Goal: Complete application form: Complete application form

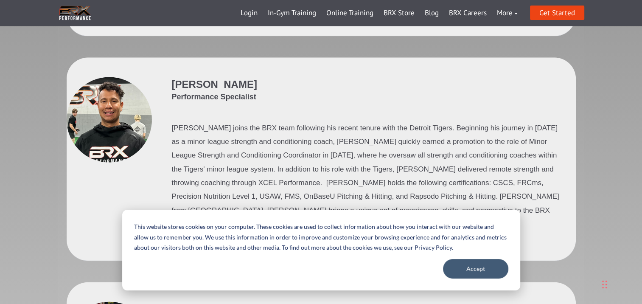
scroll to position [1826, 0]
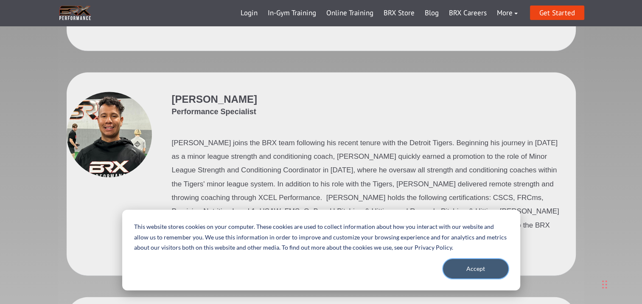
click at [474, 268] on button "Accept" at bounding box center [475, 269] width 65 height 20
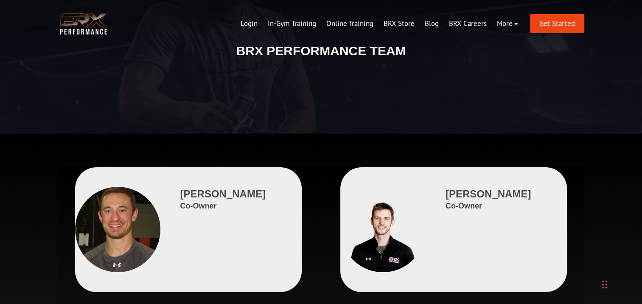
scroll to position [0, 0]
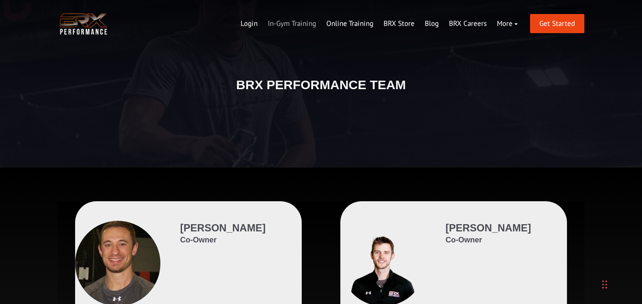
click at [302, 25] on link "In-Gym Training" at bounding box center [292, 24] width 59 height 20
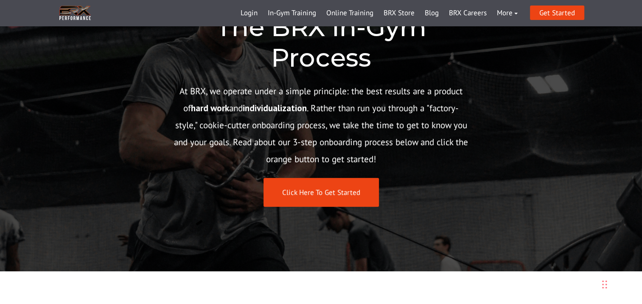
scroll to position [85, 0]
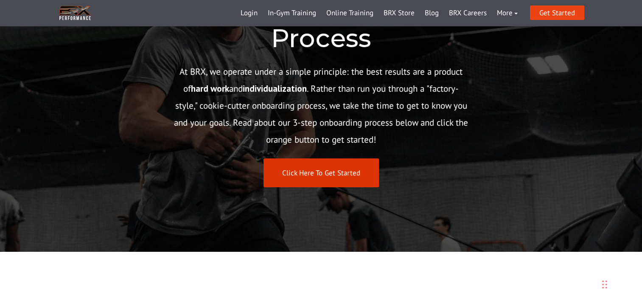
click at [319, 171] on link "Click Here To Get Started" at bounding box center [321, 172] width 115 height 29
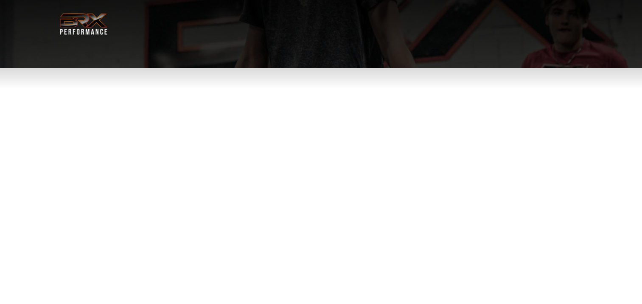
select select "**"
